Goal: Information Seeking & Learning: Learn about a topic

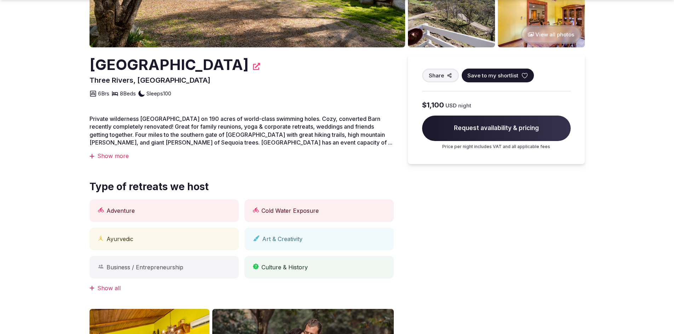
scroll to position [177, 0]
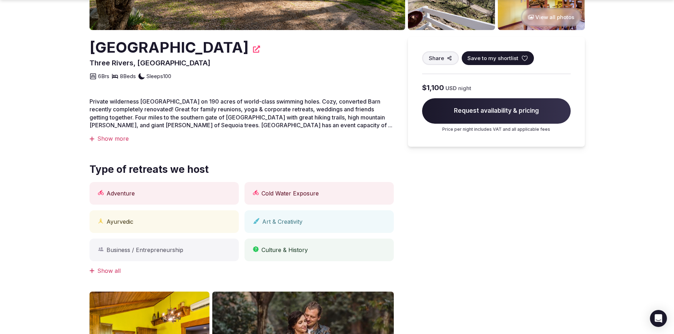
click at [107, 139] on div "Show more" at bounding box center [242, 139] width 304 height 8
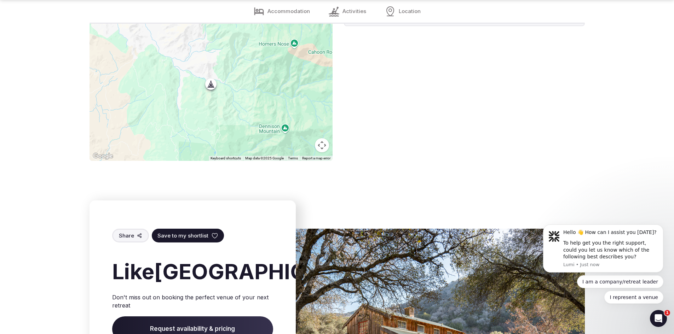
scroll to position [1840, 0]
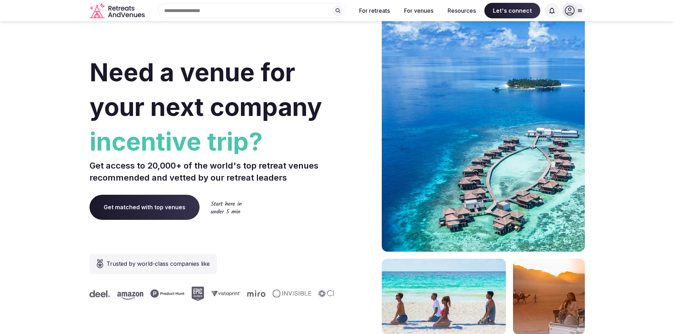
click at [150, 209] on span "Get matched with top venues" at bounding box center [145, 207] width 110 height 25
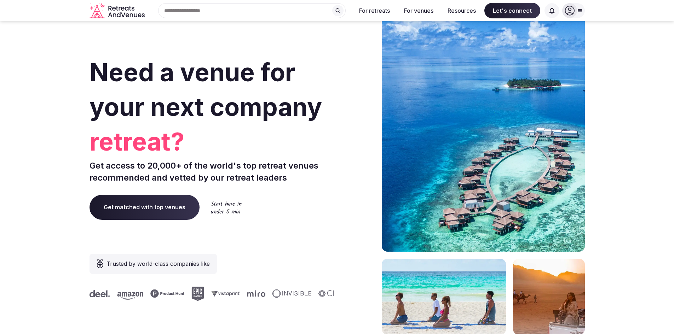
click at [182, 12] on div "Search Popular Destinations [GEOGRAPHIC_DATA], [GEOGRAPHIC_DATA] [GEOGRAPHIC_DA…" at bounding box center [249, 10] width 203 height 15
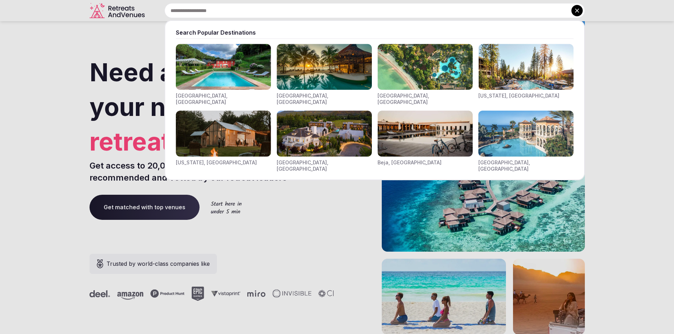
click at [222, 16] on input "text" at bounding box center [375, 10] width 420 height 15
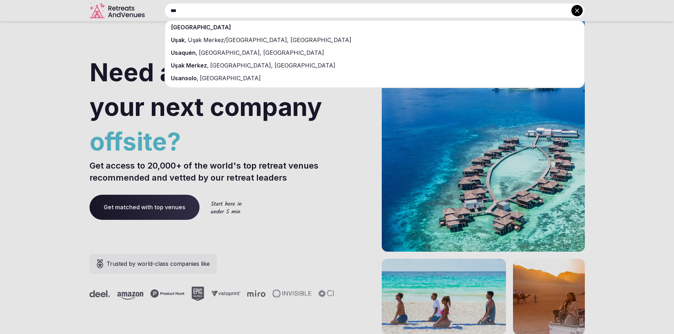
type input "***"
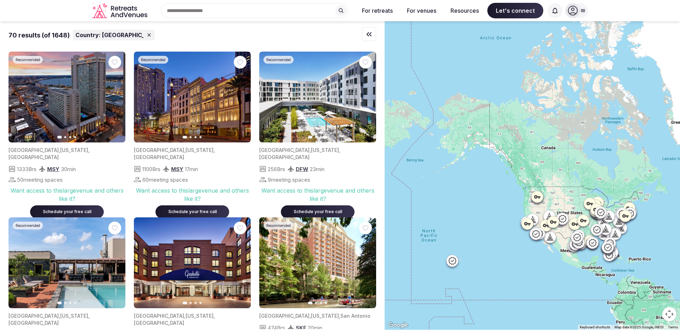
click at [372, 36] on icon "button" at bounding box center [369, 34] width 8 height 8
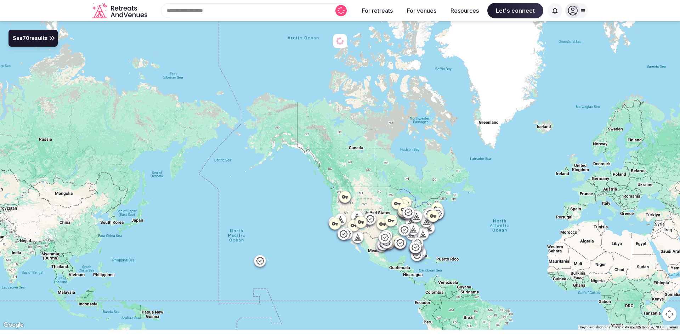
click at [44, 46] on button "See 70 results" at bounding box center [32, 38] width 49 height 17
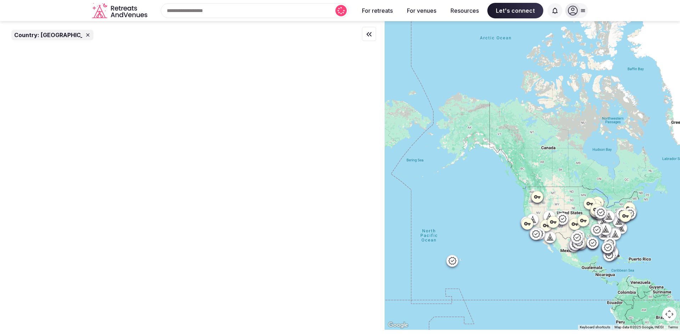
click at [212, 10] on div "Recent searches [GEOGRAPHIC_DATA] Search Popular Destinations [GEOGRAPHIC_DATA]…" at bounding box center [251, 10] width 203 height 15
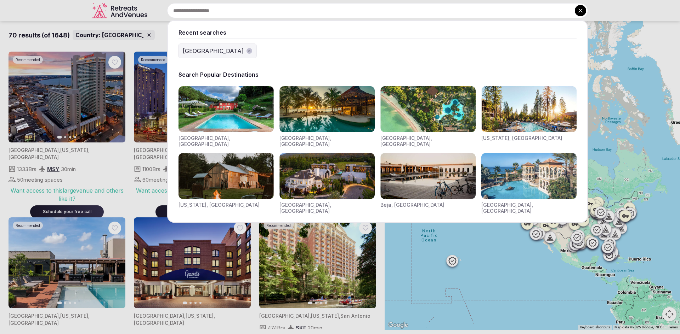
click at [86, 13] on div at bounding box center [340, 167] width 680 height 334
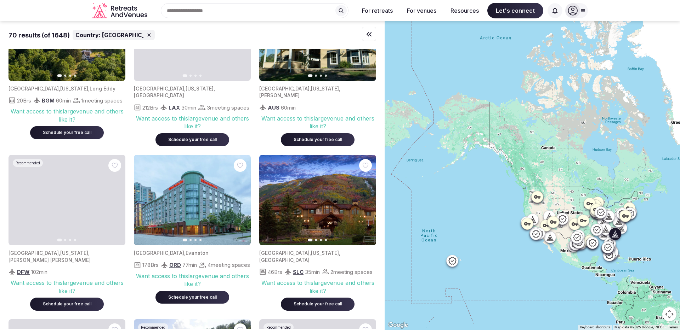
scroll to position [1239, 0]
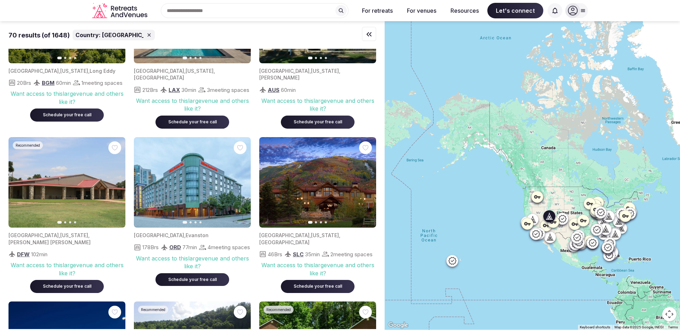
click at [366, 185] on icon "button" at bounding box center [366, 183] width 6 height 6
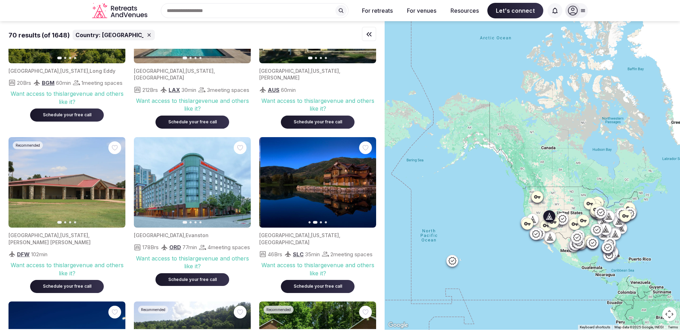
click at [366, 185] on icon "button" at bounding box center [366, 183] width 6 height 6
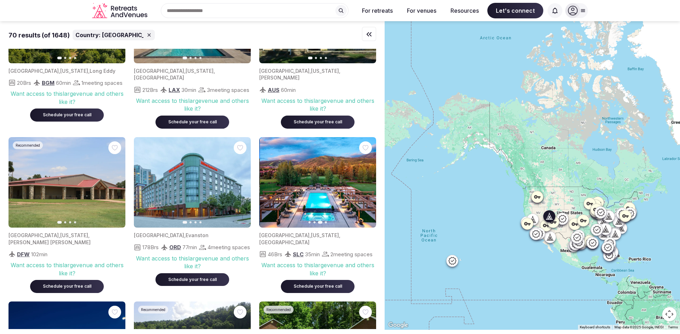
click at [366, 185] on icon "button" at bounding box center [366, 183] width 6 height 6
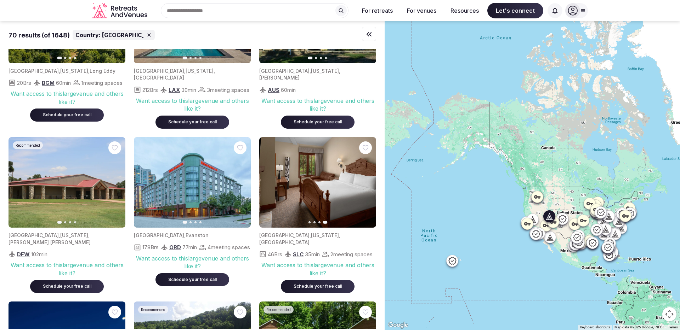
click at [267, 185] on icon "button" at bounding box center [269, 183] width 6 height 6
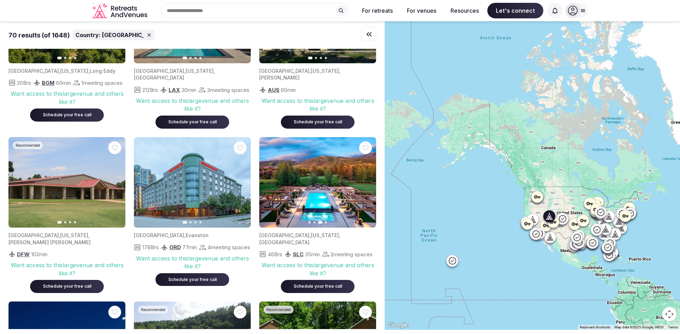
click at [334, 188] on img at bounding box center [317, 182] width 117 height 91
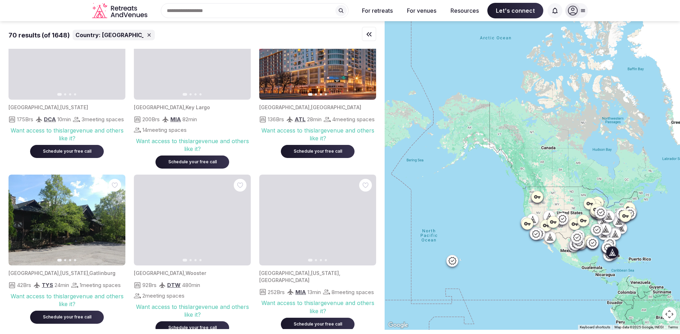
scroll to position [2371, 0]
